Goal: Transaction & Acquisition: Subscribe to service/newsletter

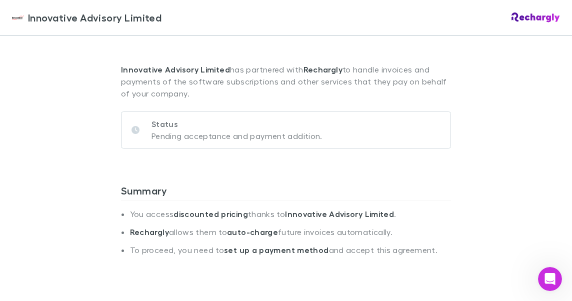
scroll to position [50, 0]
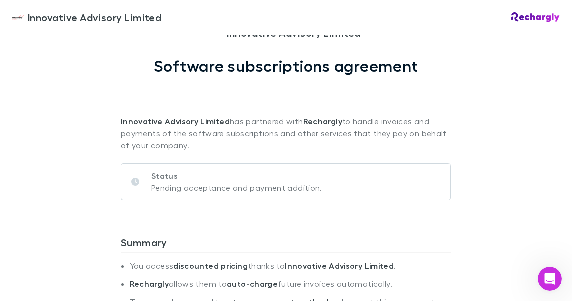
click at [198, 173] on p "Status" at bounding box center [237, 176] width 171 height 12
click at [134, 181] on icon at bounding box center [136, 182] width 8 height 8
click at [194, 190] on p "Pending acceptance and payment addition." at bounding box center [237, 188] width 171 height 12
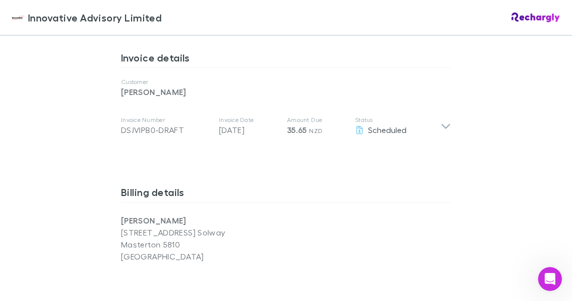
scroll to position [550, 0]
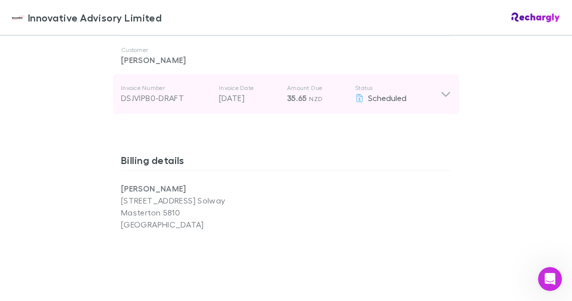
click at [441, 93] on icon at bounding box center [446, 94] width 11 height 12
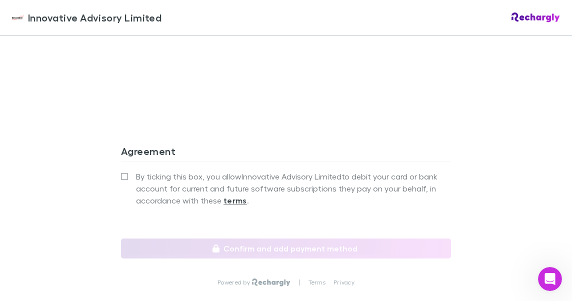
scroll to position [1100, 0]
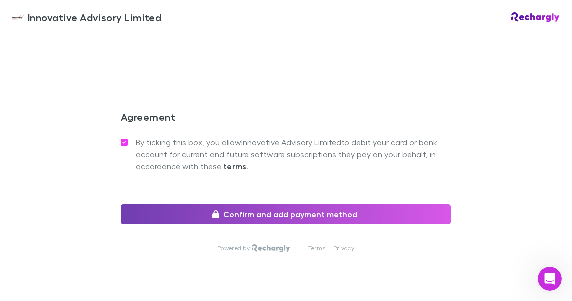
click at [240, 216] on button "Confirm and add payment method" at bounding box center [286, 215] width 330 height 20
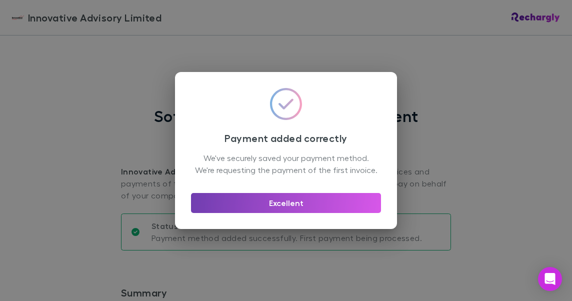
click at [262, 210] on button "Excellent" at bounding box center [286, 203] width 190 height 20
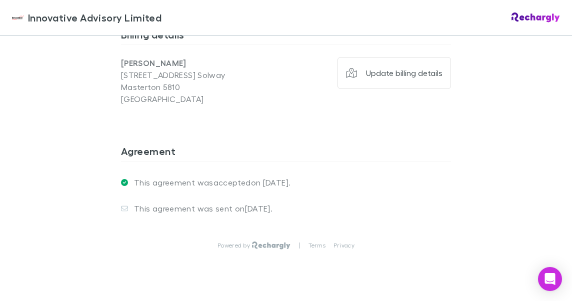
scroll to position [828, 0]
